Goal: Task Accomplishment & Management: Complete application form

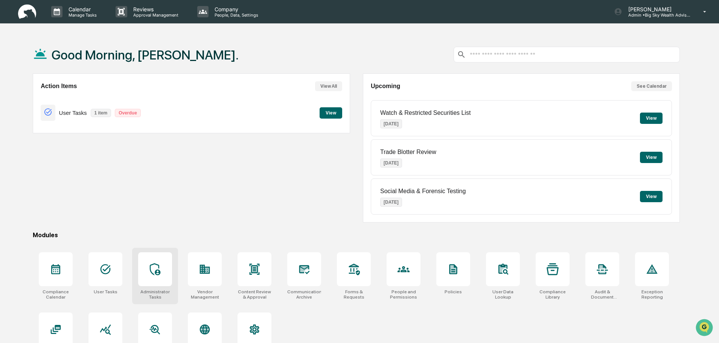
click at [162, 277] on div at bounding box center [155, 269] width 34 height 34
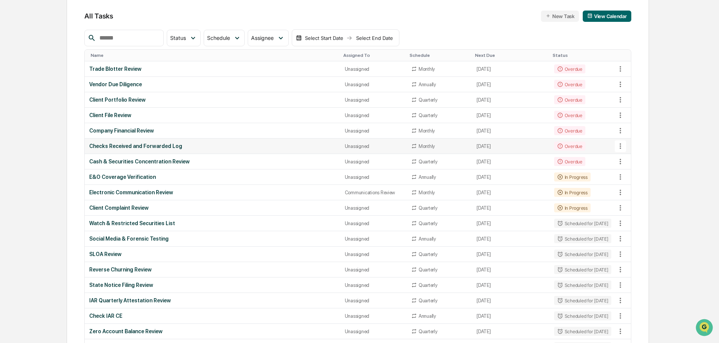
scroll to position [75, 0]
click at [624, 86] on icon at bounding box center [621, 84] width 8 height 8
click at [131, 86] on div at bounding box center [361, 171] width 723 height 343
click at [148, 85] on div "Vendor Due Diligence" at bounding box center [212, 84] width 246 height 6
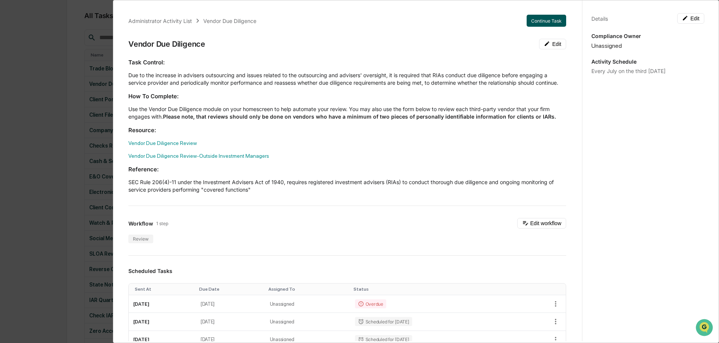
click at [544, 21] on button "Continue Task" at bounding box center [547, 21] width 40 height 12
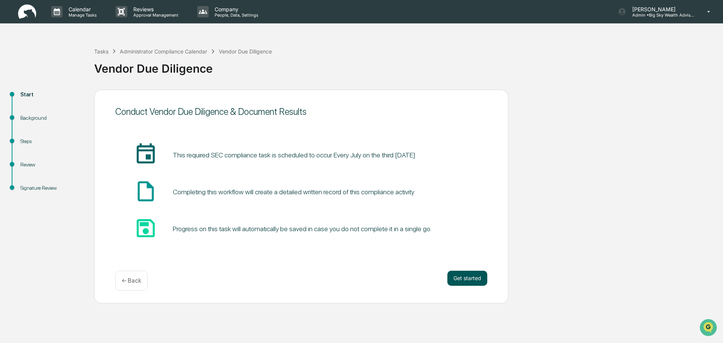
click at [471, 279] on button "Get started" at bounding box center [467, 278] width 40 height 15
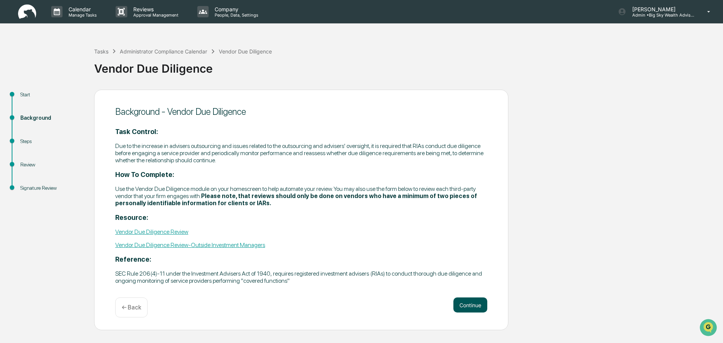
click at [467, 303] on button "Continue" at bounding box center [470, 305] width 34 height 15
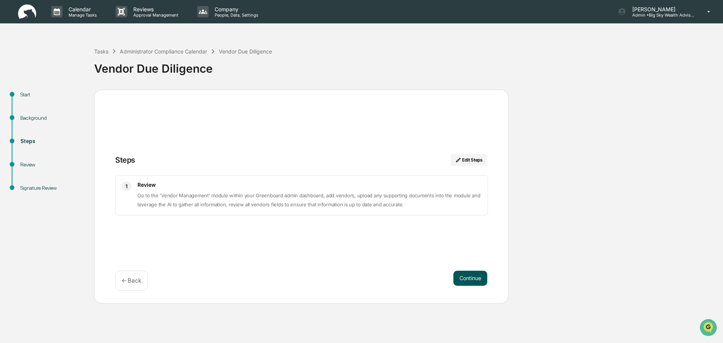
click at [473, 280] on button "Continue" at bounding box center [470, 278] width 34 height 15
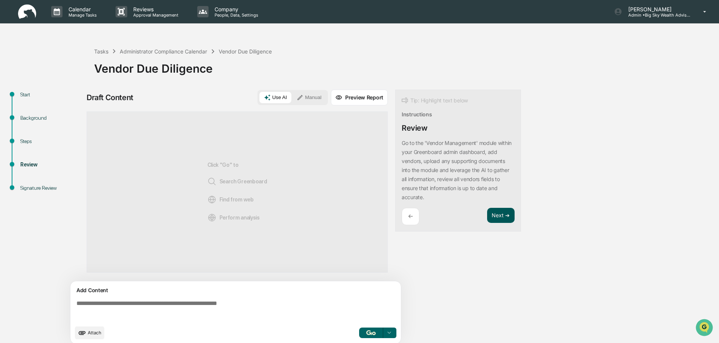
click at [499, 209] on button "Next ➔" at bounding box center [500, 215] width 27 height 15
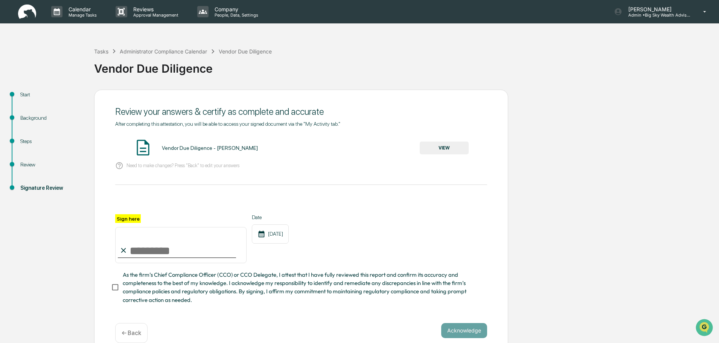
click at [157, 255] on input "Sign here" at bounding box center [180, 245] width 131 height 36
type input "**********"
click at [455, 148] on button "VIEW" at bounding box center [444, 148] width 49 height 13
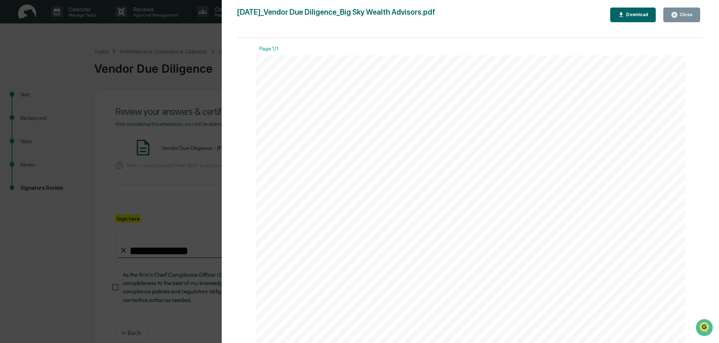
click at [688, 13] on div "Close" at bounding box center [685, 14] width 15 height 5
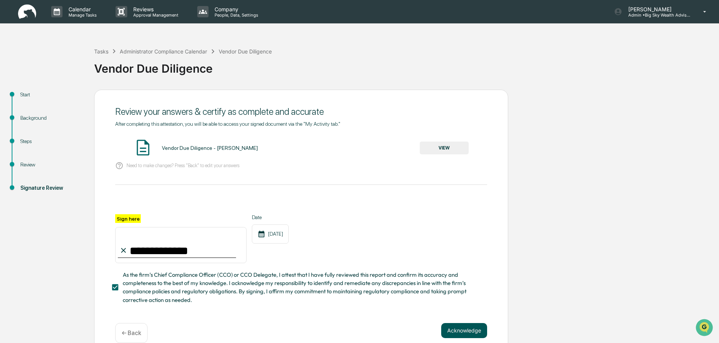
click at [453, 336] on button "Acknowledge" at bounding box center [464, 330] width 46 height 15
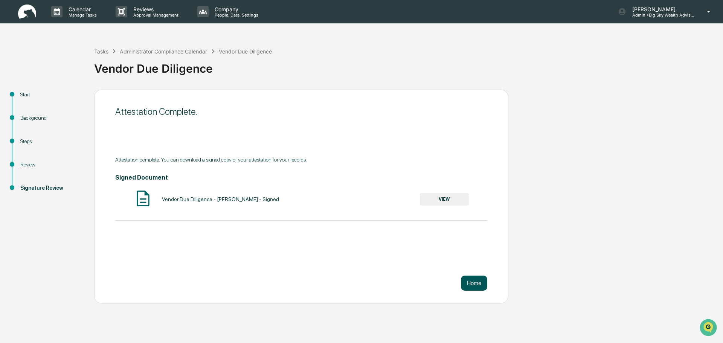
click at [465, 281] on button "Home" at bounding box center [474, 283] width 26 height 15
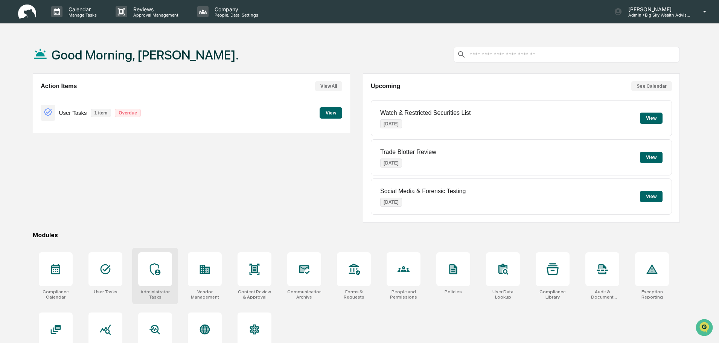
click at [151, 278] on div at bounding box center [155, 269] width 34 height 34
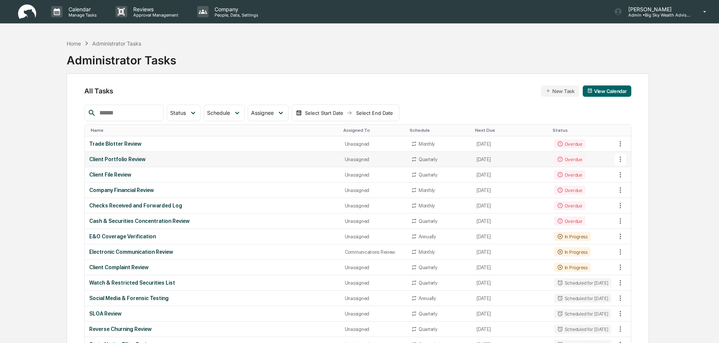
click at [162, 160] on div "Client Portfolio Review" at bounding box center [212, 159] width 246 height 6
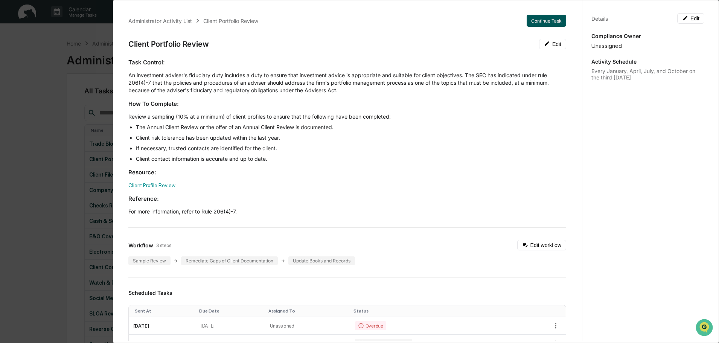
click at [542, 22] on button "Continue Task" at bounding box center [547, 21] width 40 height 12
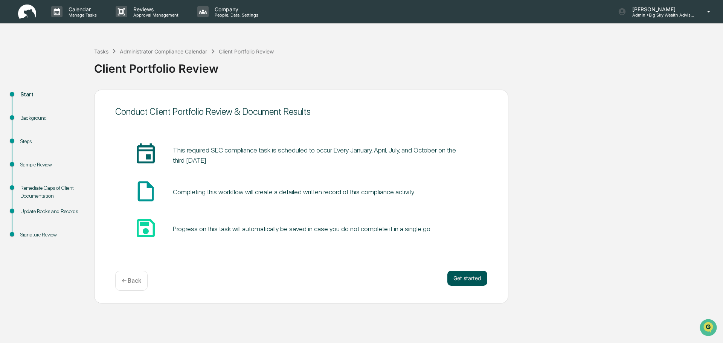
click at [477, 281] on button "Get started" at bounding box center [467, 278] width 40 height 15
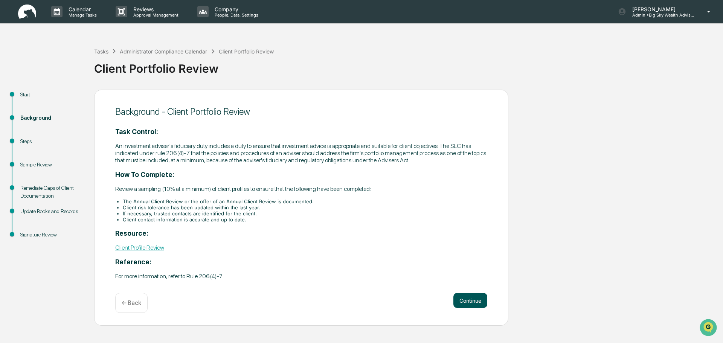
click at [479, 298] on button "Continue" at bounding box center [470, 300] width 34 height 15
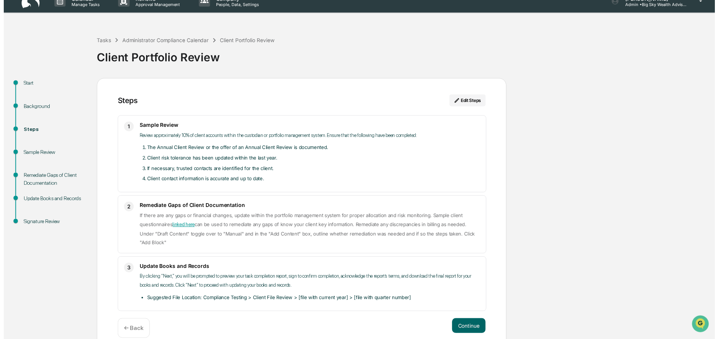
scroll to position [13, 0]
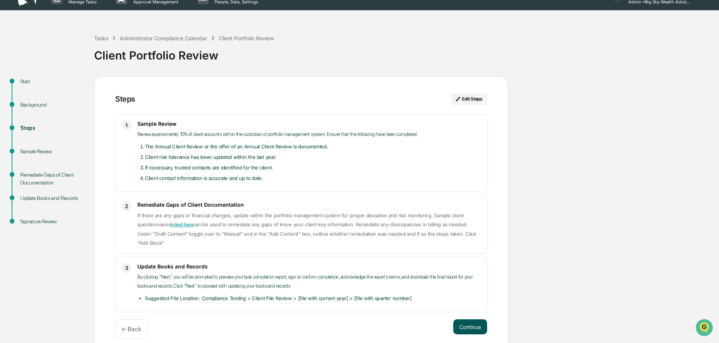
click at [471, 319] on button "Continue" at bounding box center [470, 326] width 34 height 15
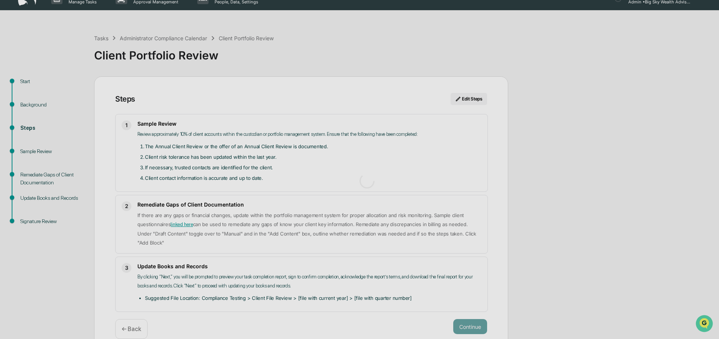
scroll to position [6, 0]
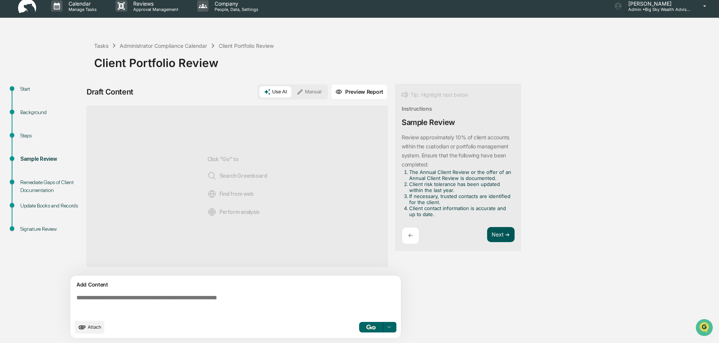
click at [498, 229] on button "Next ➔" at bounding box center [500, 234] width 27 height 15
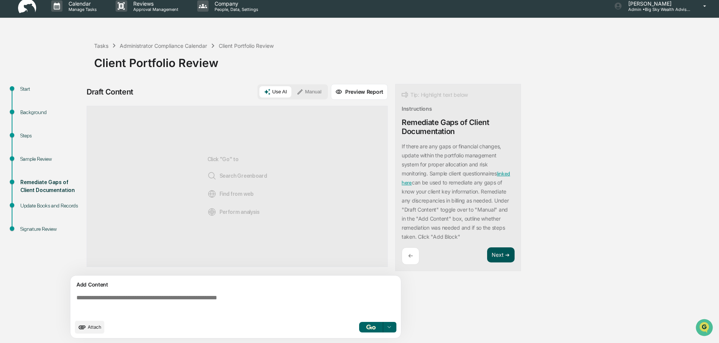
click at [500, 249] on button "Next ➔" at bounding box center [500, 254] width 27 height 15
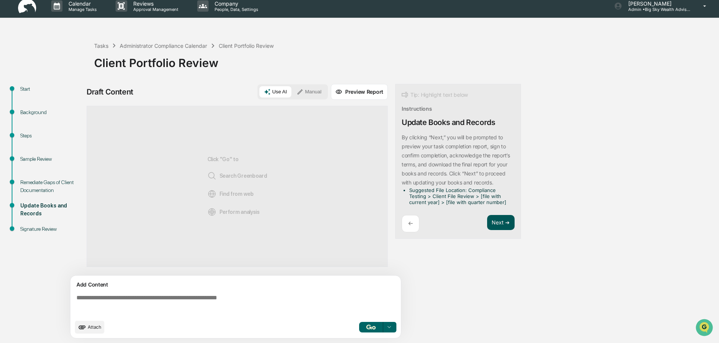
click at [501, 223] on button "Next ➔" at bounding box center [500, 222] width 27 height 15
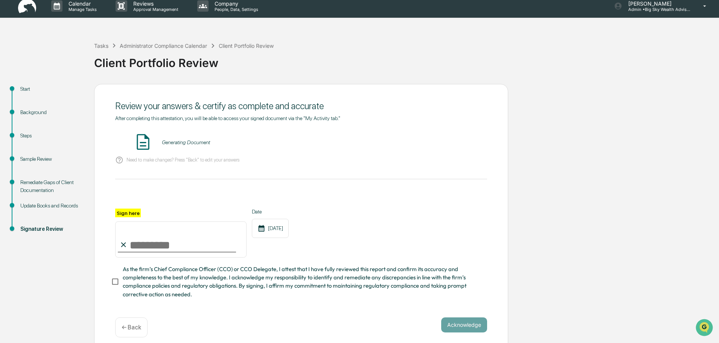
click at [151, 243] on input "Sign here" at bounding box center [180, 239] width 131 height 36
type input "**********"
click at [453, 144] on button "VIEW" at bounding box center [444, 142] width 49 height 13
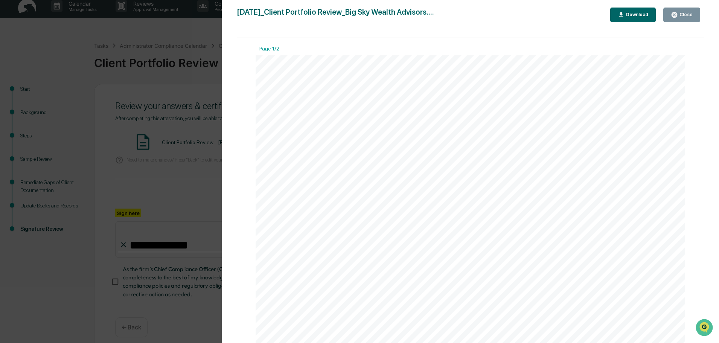
click at [677, 15] on icon "button" at bounding box center [674, 14] width 7 height 7
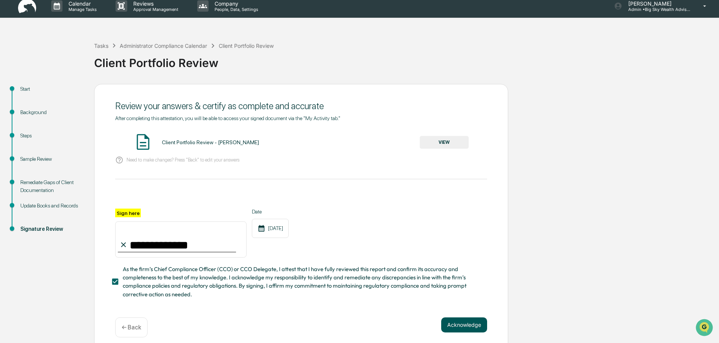
click at [473, 330] on button "Acknowledge" at bounding box center [464, 325] width 46 height 15
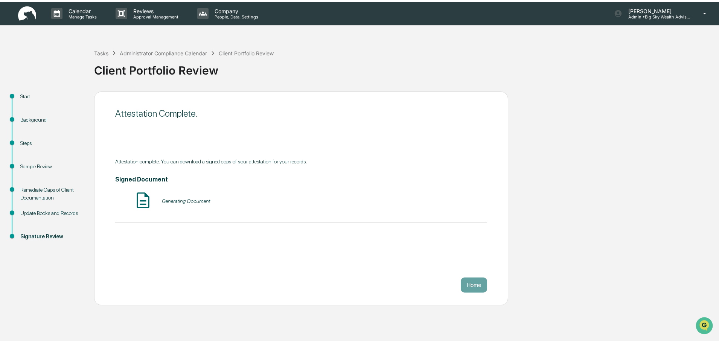
scroll to position [0, 0]
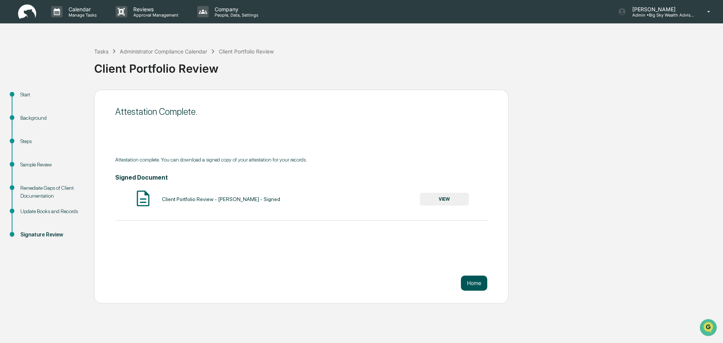
click at [471, 281] on button "Home" at bounding box center [474, 283] width 26 height 15
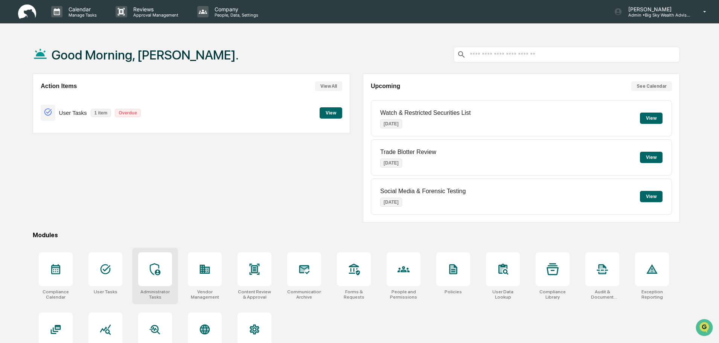
click at [160, 266] on icon at bounding box center [155, 269] width 12 height 12
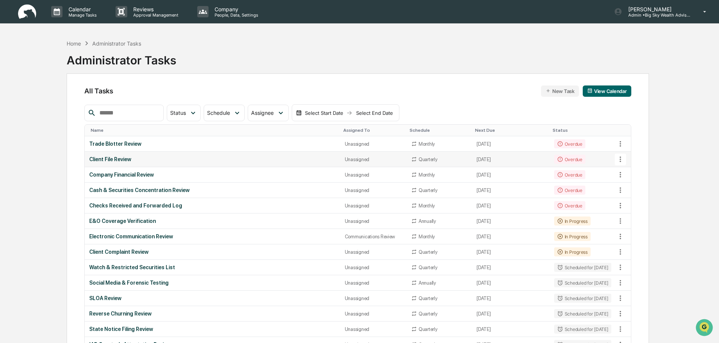
click at [224, 160] on div "Client File Review" at bounding box center [212, 159] width 246 height 6
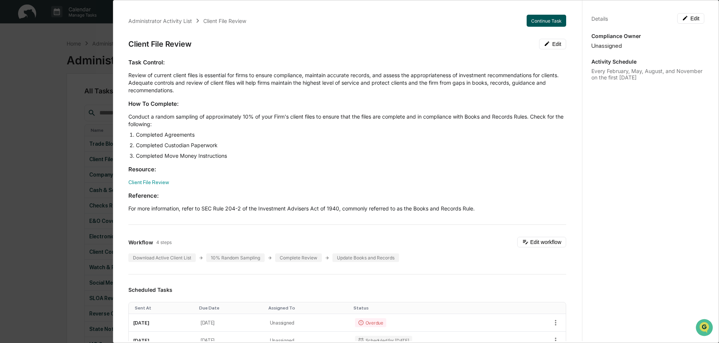
click at [548, 16] on button "Continue Task" at bounding box center [547, 21] width 40 height 12
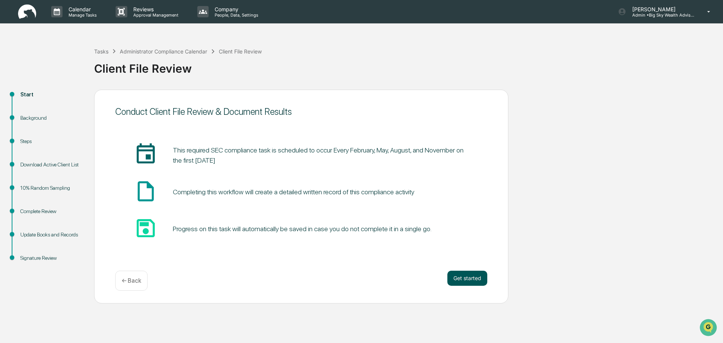
click at [458, 278] on button "Get started" at bounding box center [467, 278] width 40 height 15
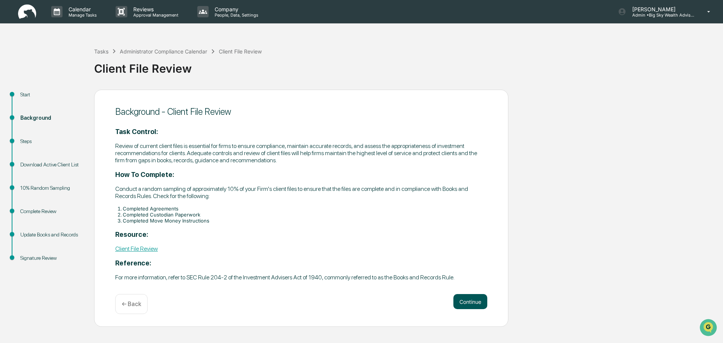
click at [463, 298] on button "Continue" at bounding box center [470, 301] width 34 height 15
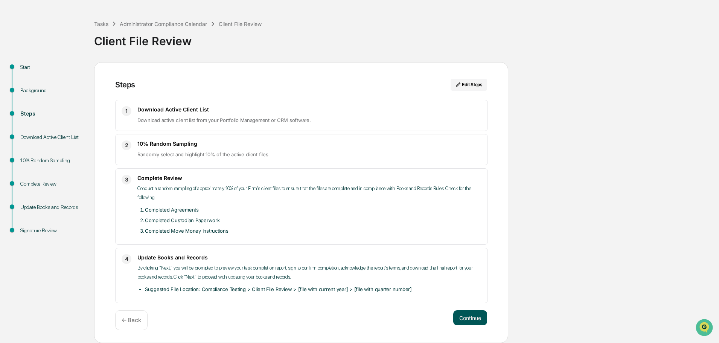
click at [472, 319] on button "Continue" at bounding box center [470, 317] width 34 height 15
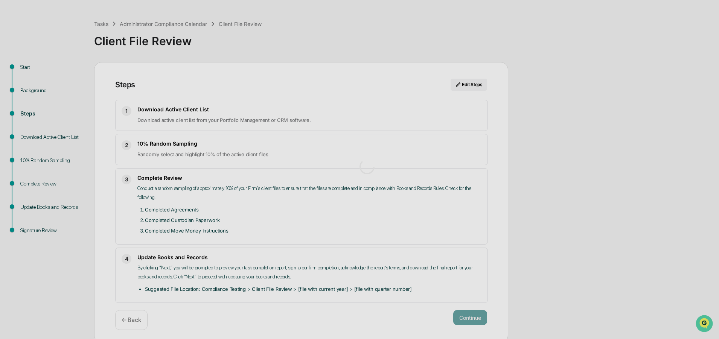
scroll to position [6, 0]
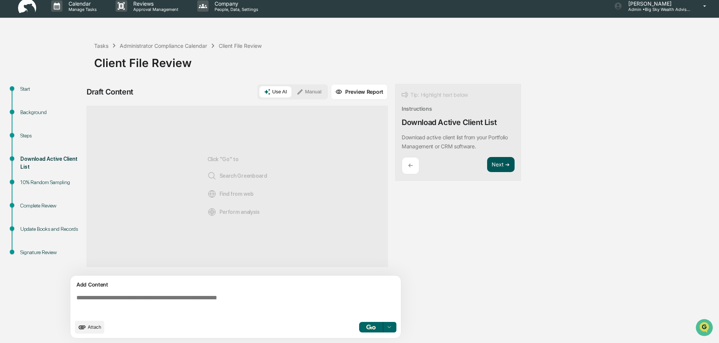
click at [499, 164] on button "Next ➔" at bounding box center [500, 164] width 27 height 15
click at [506, 163] on button "Next ➔" at bounding box center [500, 164] width 27 height 15
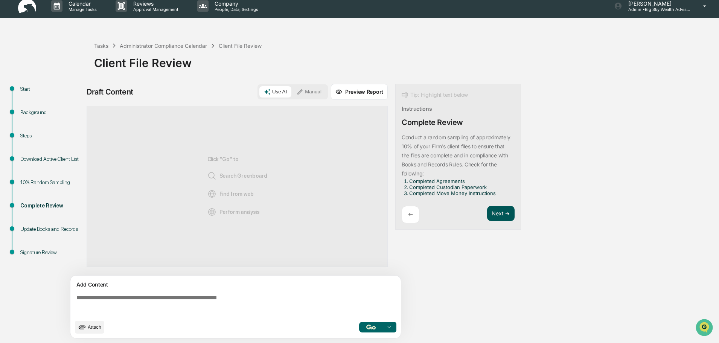
click at [498, 215] on button "Next ➔" at bounding box center [500, 213] width 27 height 15
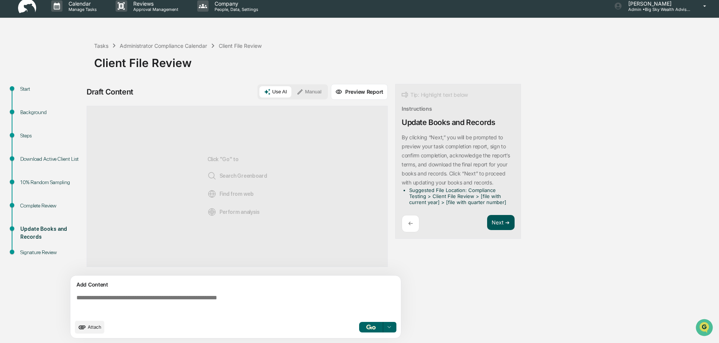
click at [496, 222] on button "Next ➔" at bounding box center [500, 222] width 27 height 15
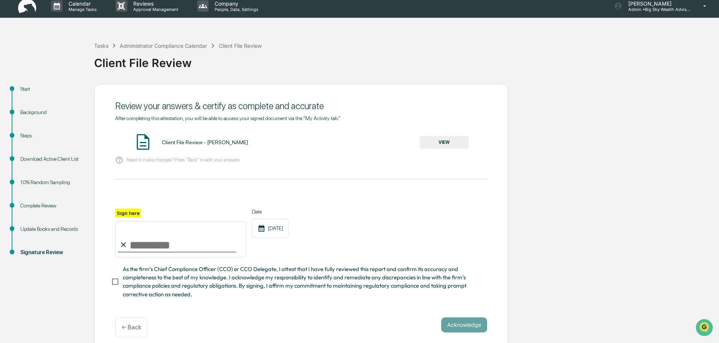
click at [166, 247] on input "Sign here" at bounding box center [180, 239] width 131 height 36
type input "**********"
click at [443, 145] on button "VIEW" at bounding box center [444, 142] width 49 height 13
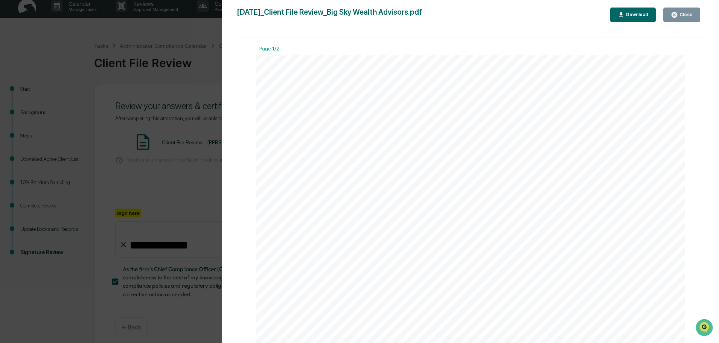
click at [688, 15] on div "Close" at bounding box center [685, 14] width 15 height 5
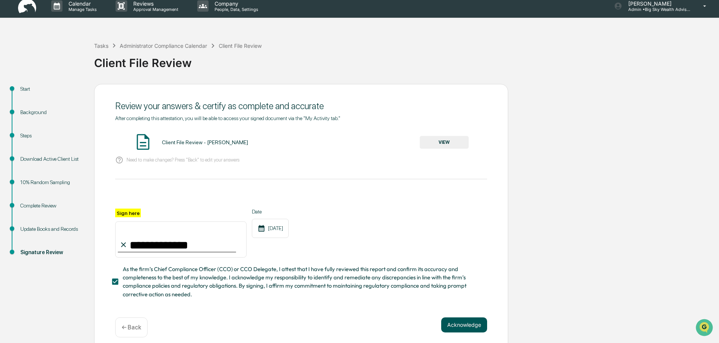
click at [461, 327] on button "Acknowledge" at bounding box center [464, 325] width 46 height 15
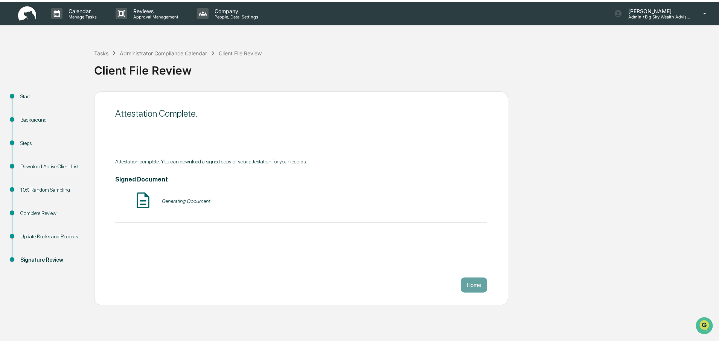
scroll to position [0, 0]
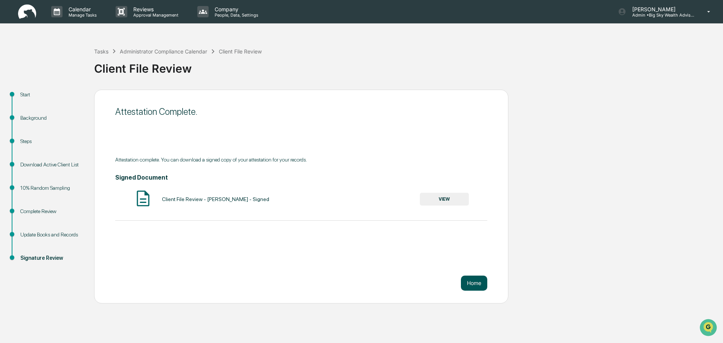
click at [475, 284] on button "Home" at bounding box center [474, 283] width 26 height 15
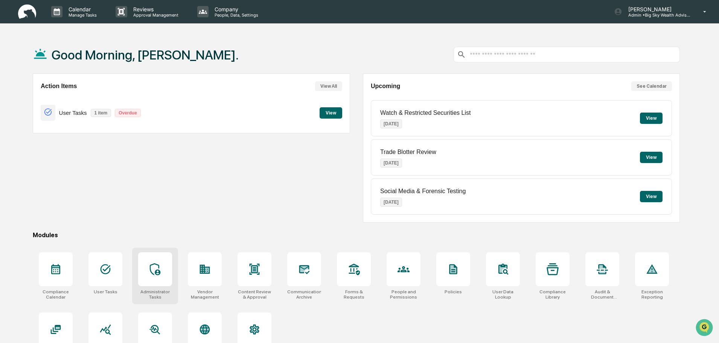
click at [145, 277] on div at bounding box center [155, 269] width 34 height 34
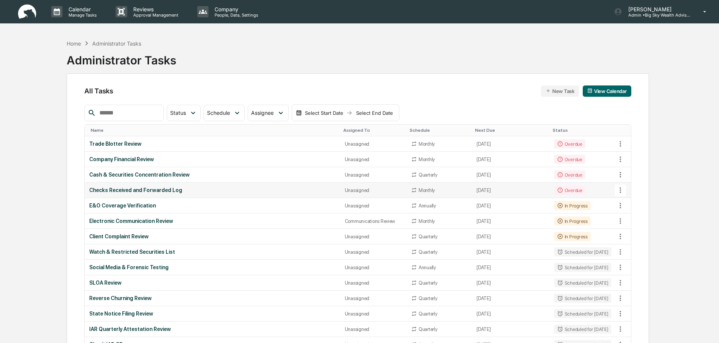
click at [203, 189] on div "Checks Received and Forwarded Log" at bounding box center [212, 190] width 246 height 6
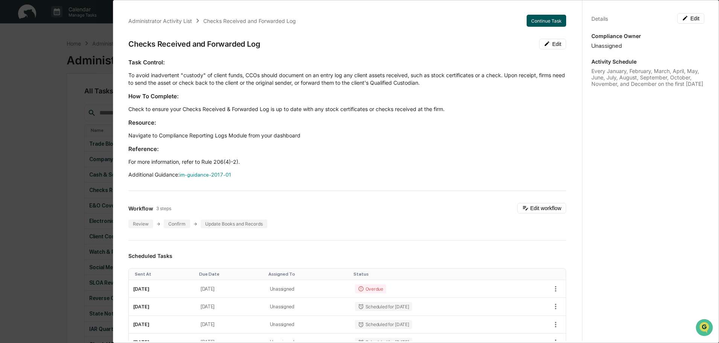
click at [548, 19] on button "Continue Task" at bounding box center [547, 21] width 40 height 12
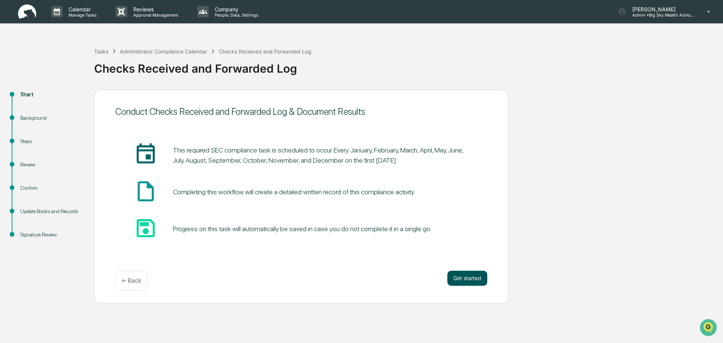
click at [461, 279] on button "Get started" at bounding box center [467, 278] width 40 height 15
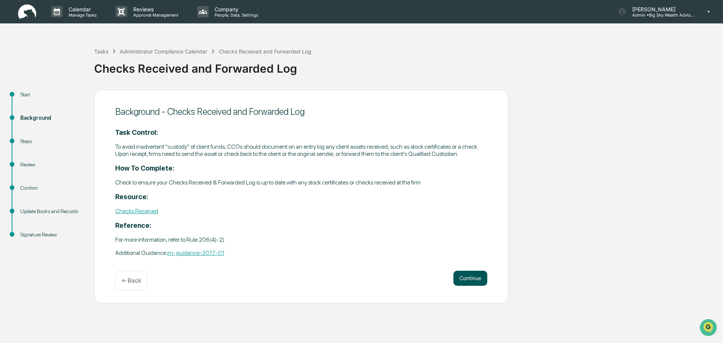
click at [466, 278] on button "Continue" at bounding box center [470, 278] width 34 height 15
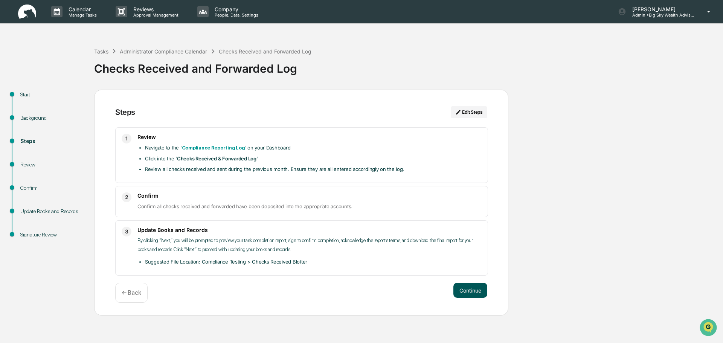
click at [467, 295] on button "Continue" at bounding box center [470, 290] width 34 height 15
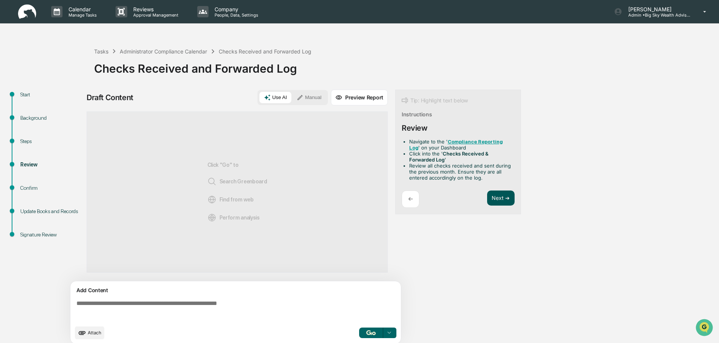
click at [505, 198] on button "Next ➔" at bounding box center [500, 198] width 27 height 15
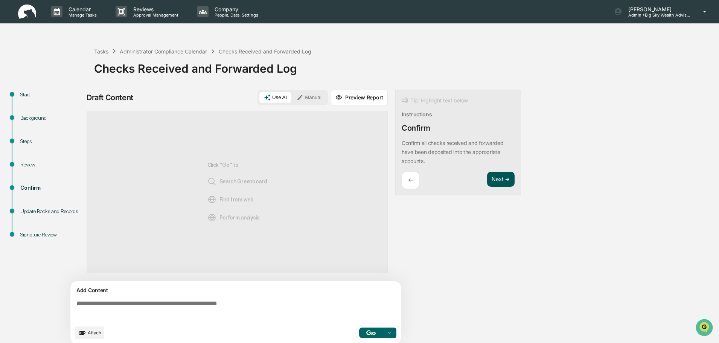
click at [503, 180] on button "Next ➔" at bounding box center [500, 179] width 27 height 15
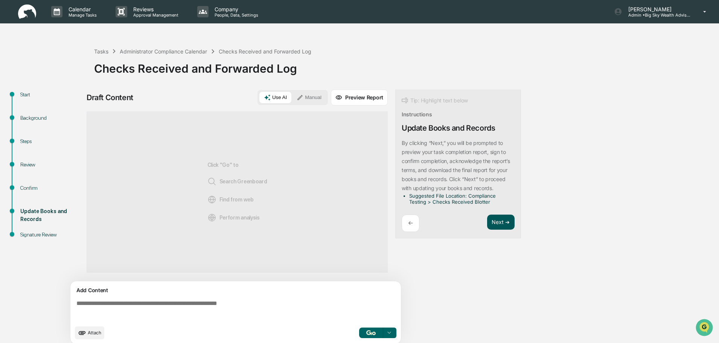
click at [503, 219] on button "Next ➔" at bounding box center [500, 222] width 27 height 15
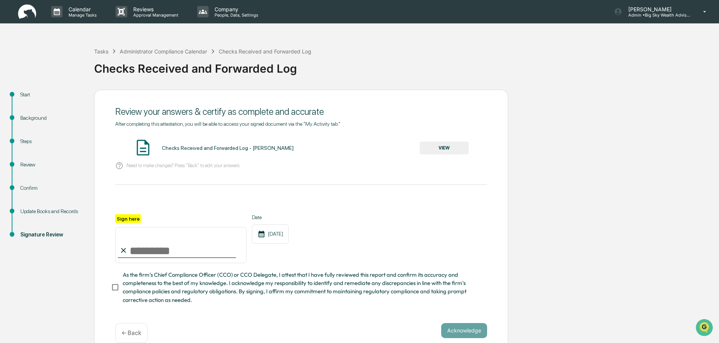
click at [447, 145] on button "VIEW" at bounding box center [444, 148] width 49 height 13
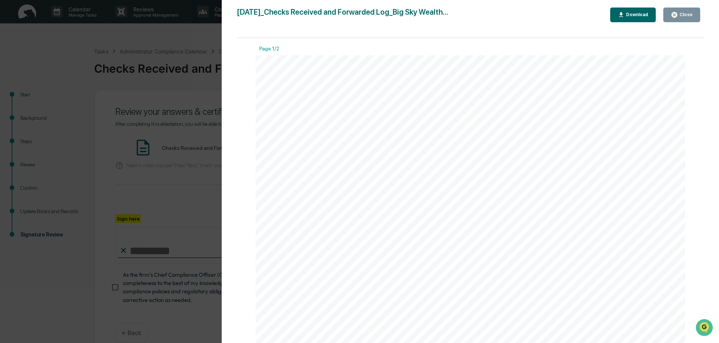
click at [684, 15] on div "Close" at bounding box center [685, 14] width 15 height 5
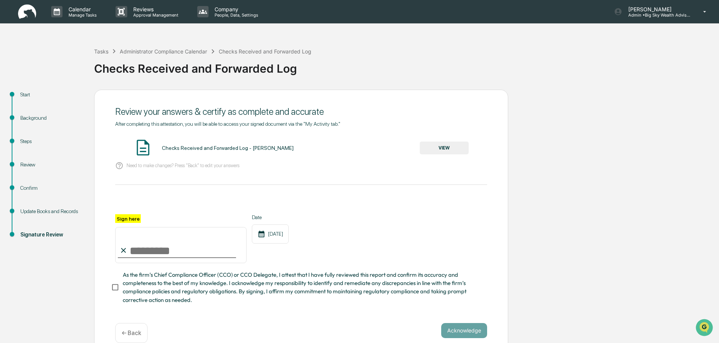
click at [180, 251] on input "Sign here" at bounding box center [180, 245] width 131 height 36
type input "**********"
click at [447, 334] on button "Acknowledge" at bounding box center [464, 330] width 46 height 15
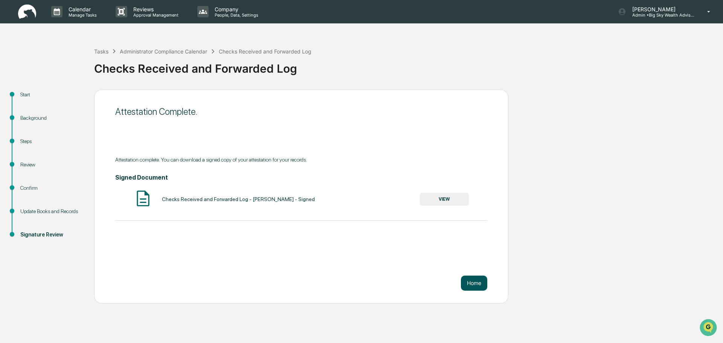
click at [472, 283] on button "Home" at bounding box center [474, 283] width 26 height 15
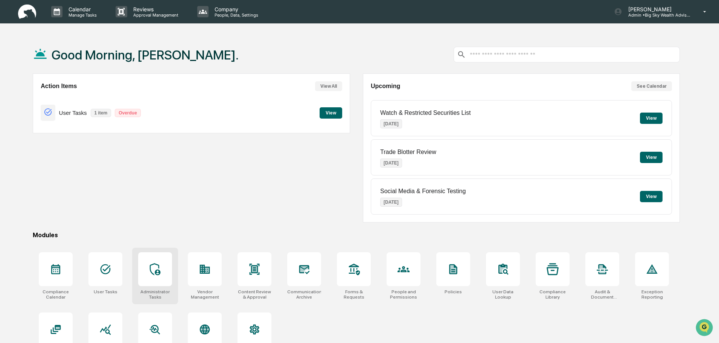
click at [163, 272] on div at bounding box center [155, 269] width 34 height 34
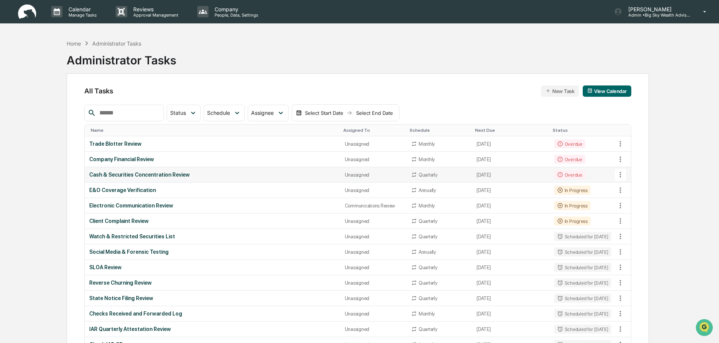
click at [263, 176] on div "Cash & Securities Concentration Review" at bounding box center [212, 175] width 246 height 6
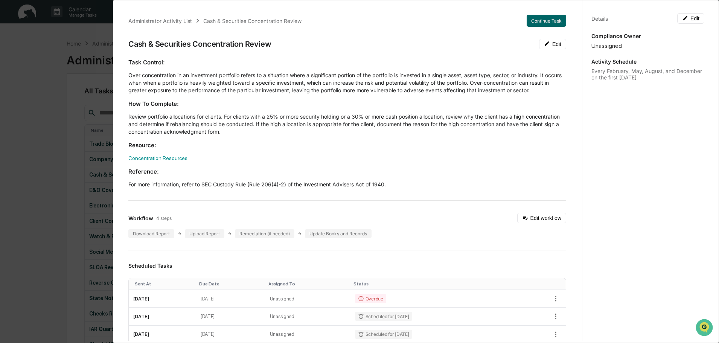
click at [31, 117] on div "Administrator Activity List Cash & Securities Concentration Review Continue Tas…" at bounding box center [359, 171] width 719 height 343
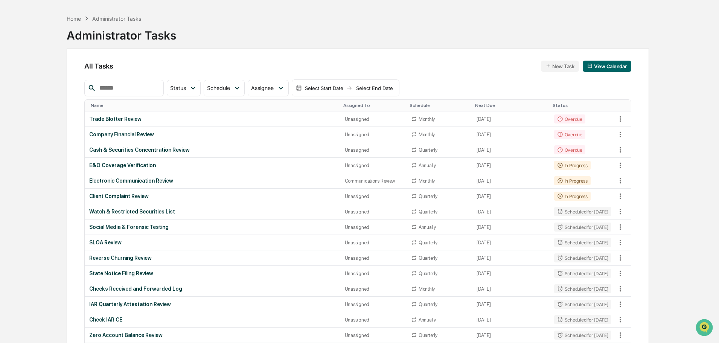
scroll to position [38, 0]
